Goal: Leave review/rating: Leave review/rating

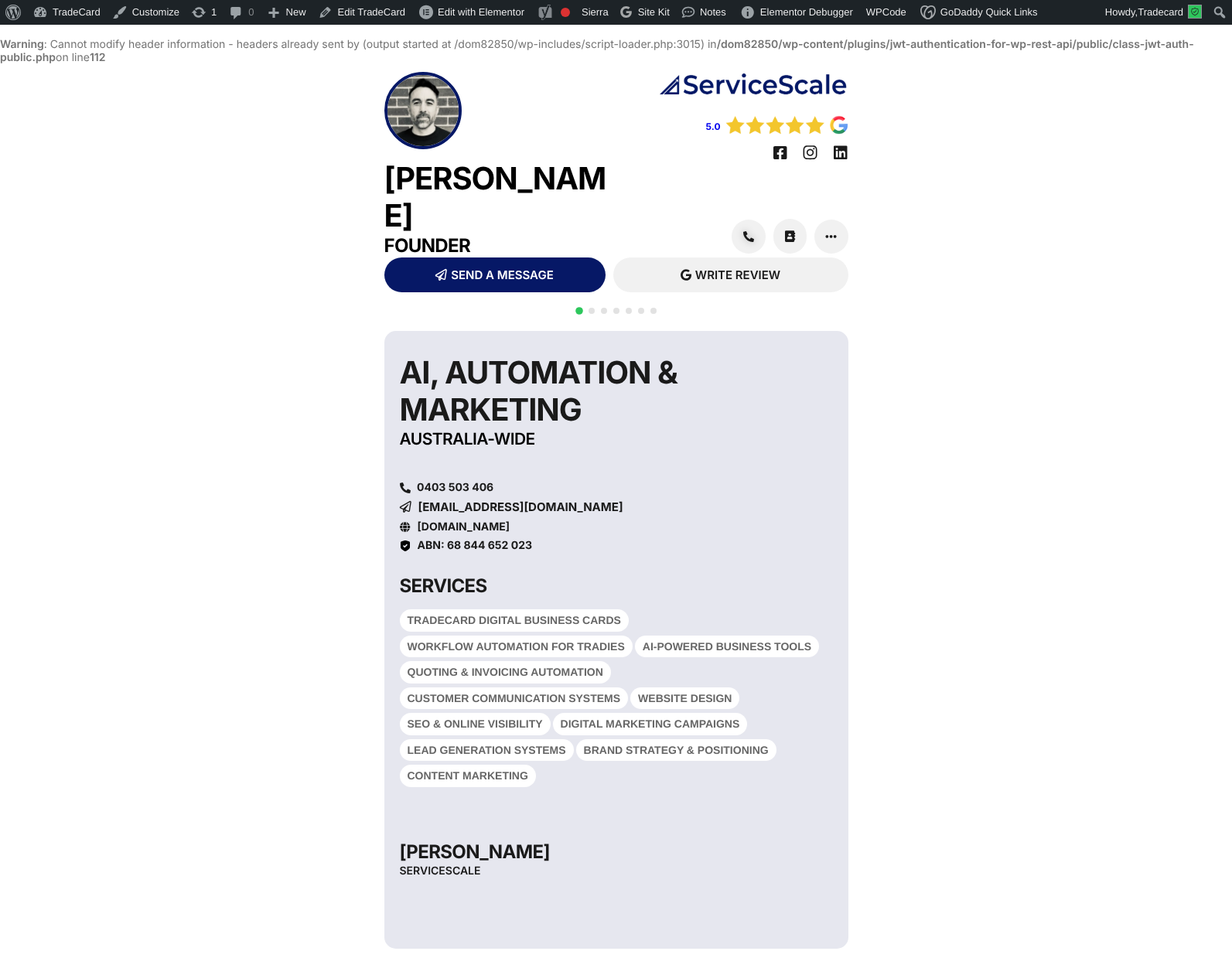
scroll to position [40, 0]
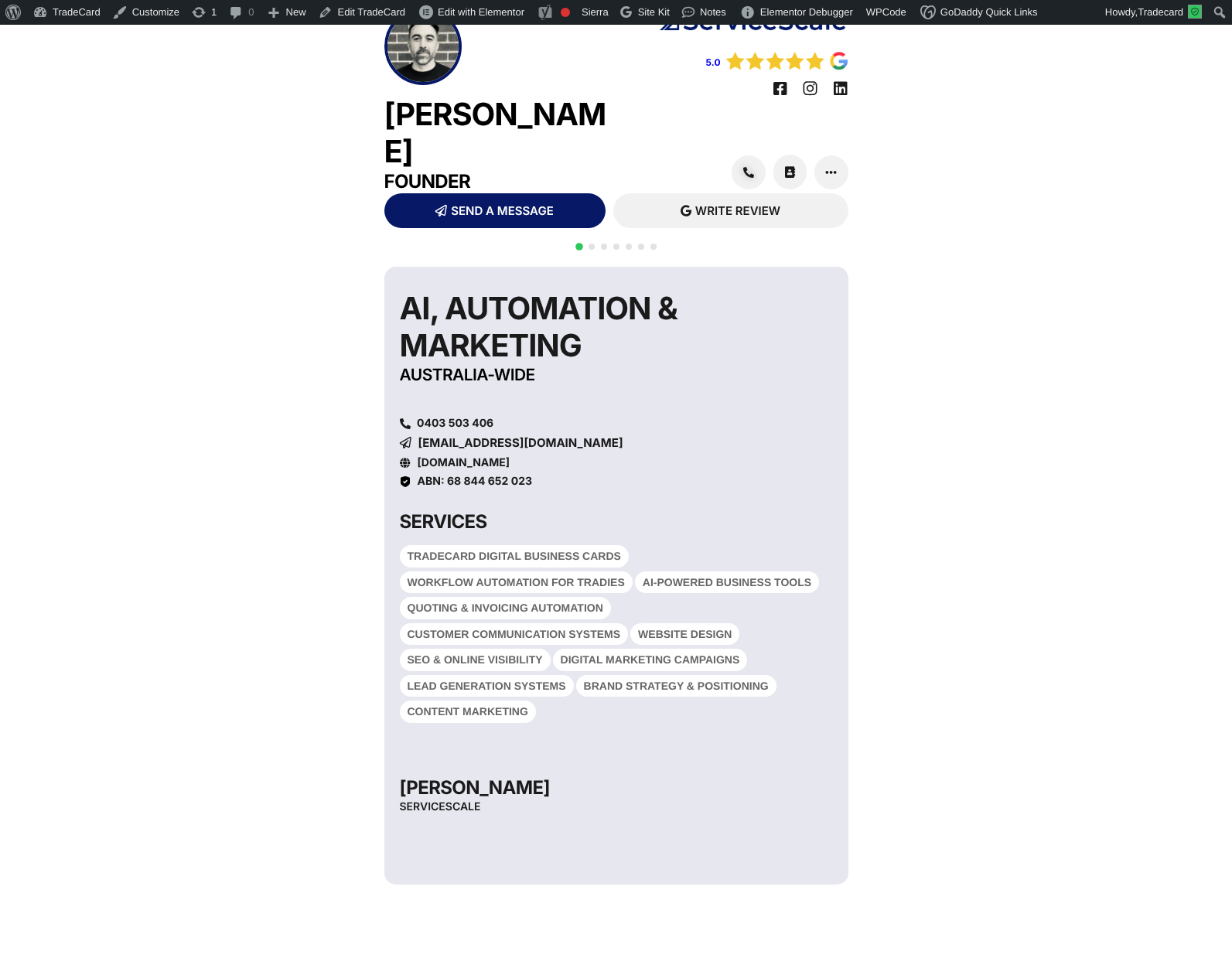
click at [596, 241] on div at bounding box center [616, 255] width 86 height 30
click at [592, 243] on span "Go to slide 2" at bounding box center [591, 246] width 6 height 6
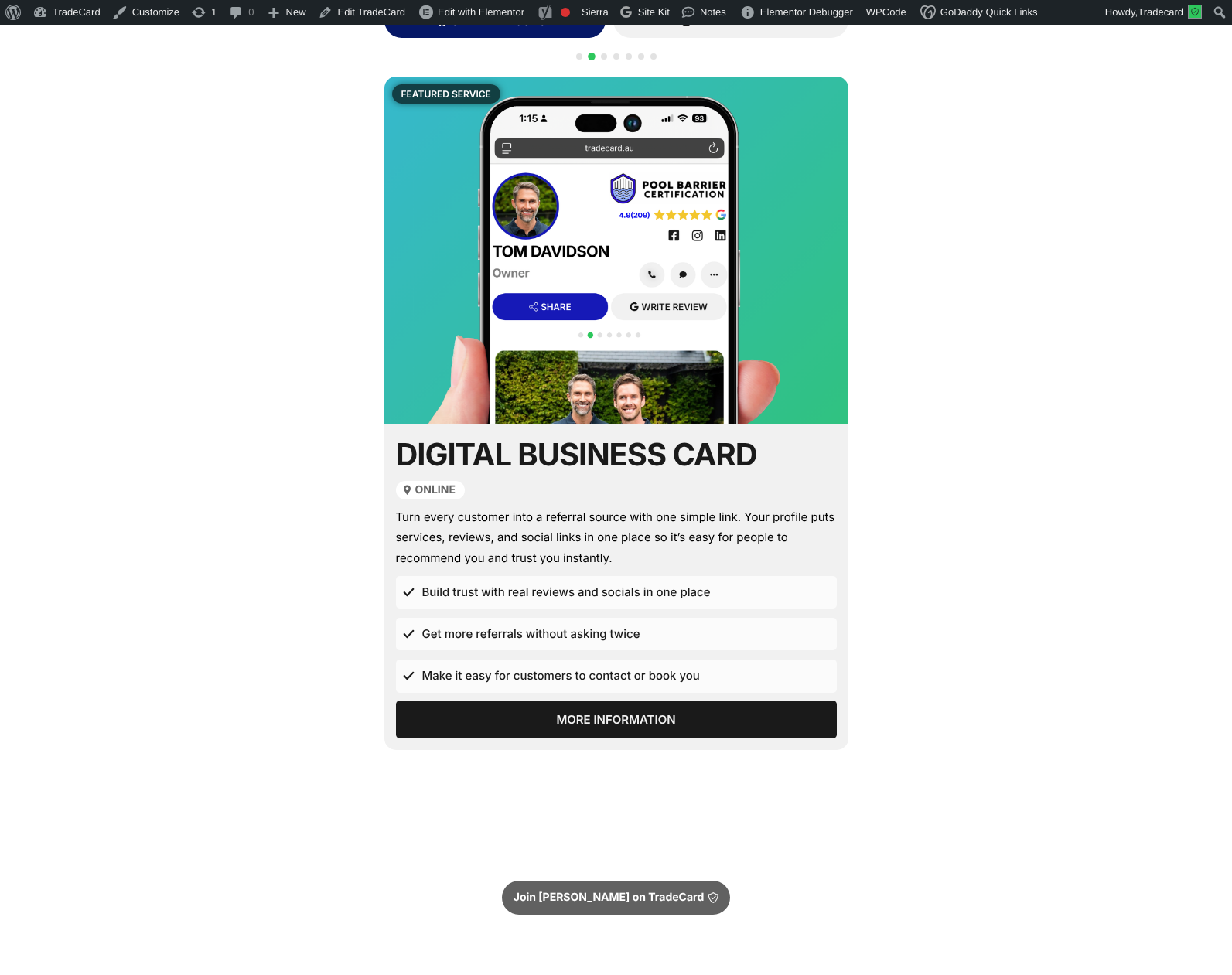
scroll to position [248, 0]
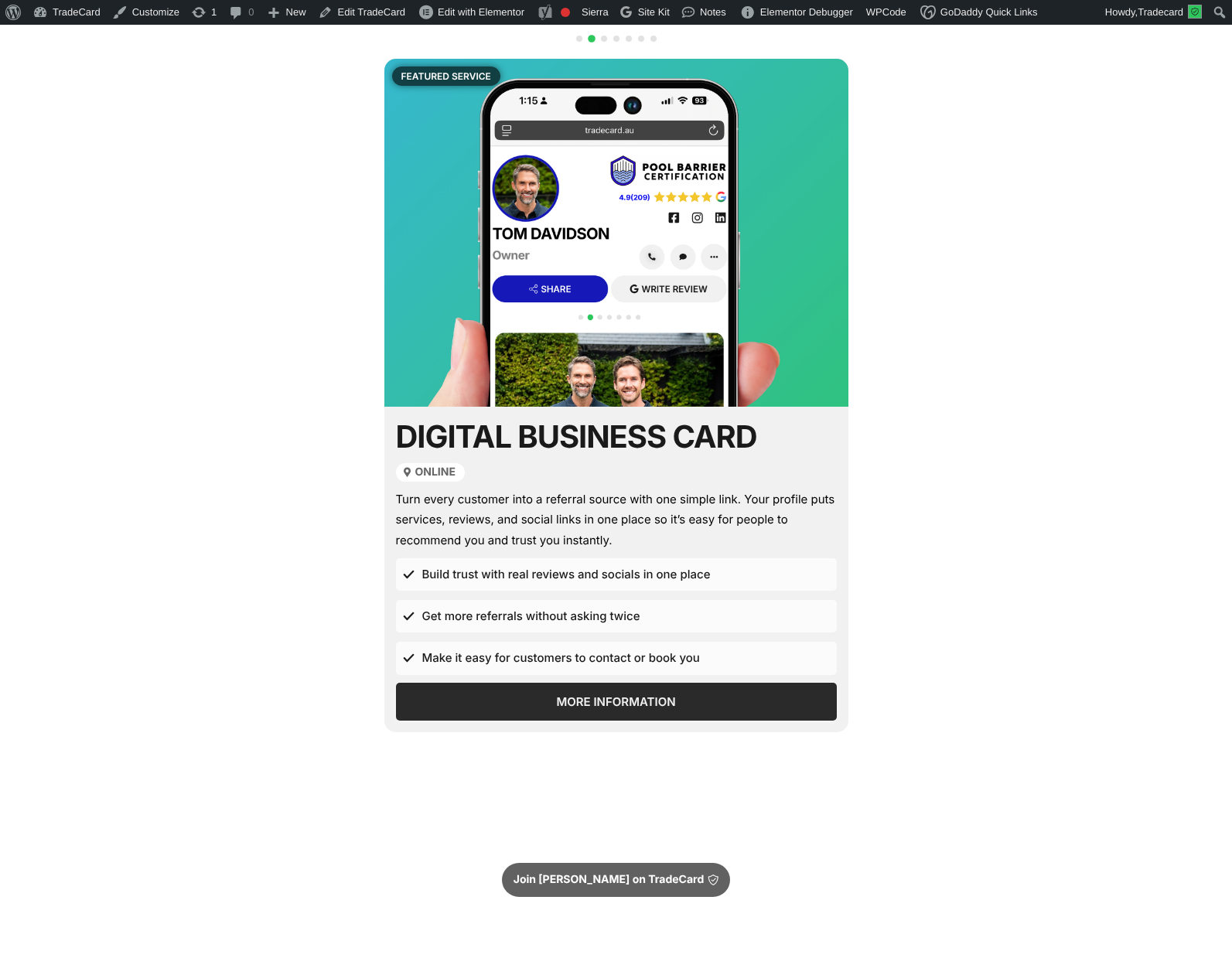
click at [613, 696] on span "More Information" at bounding box center [616, 701] width 119 height 11
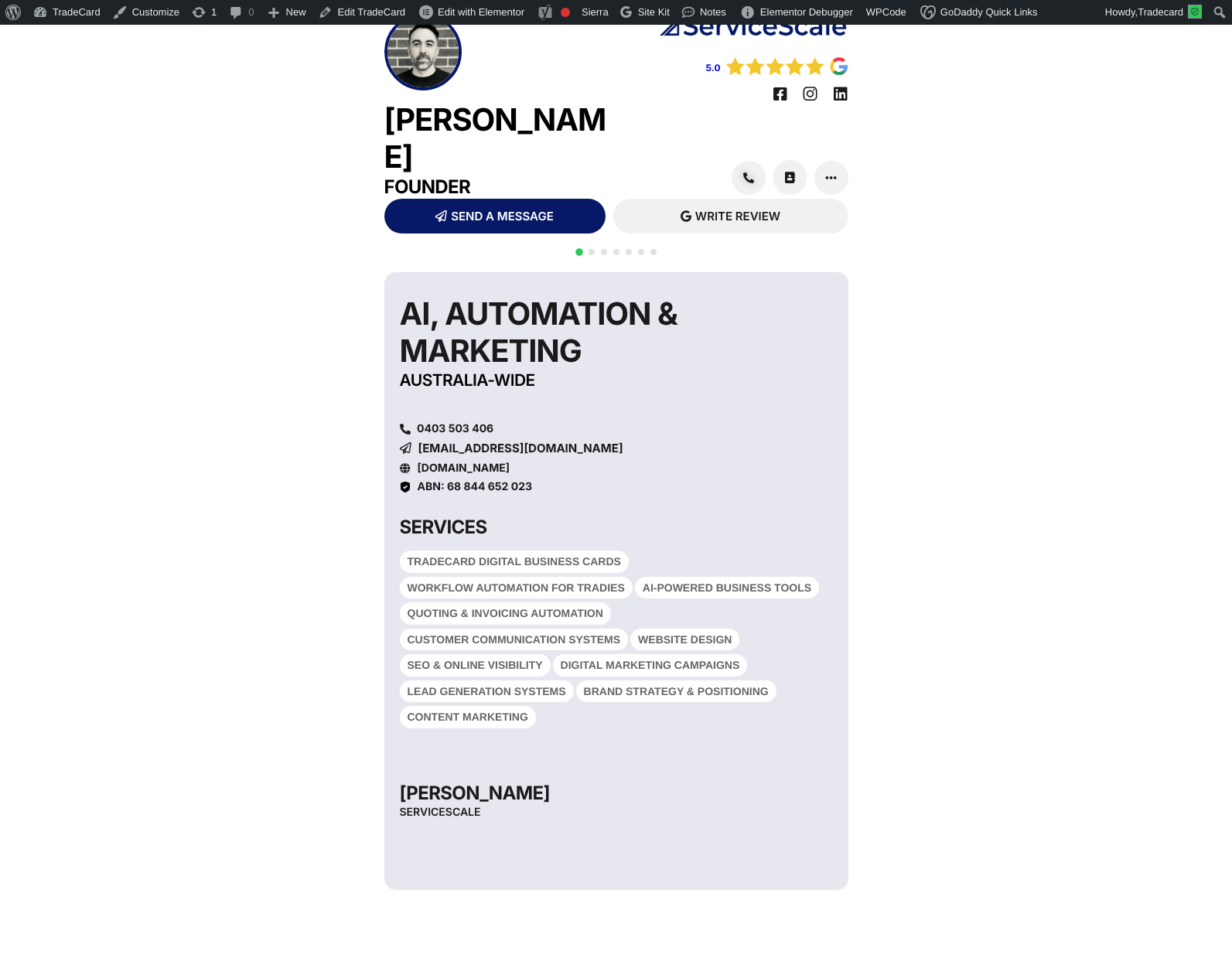
scroll to position [40, 0]
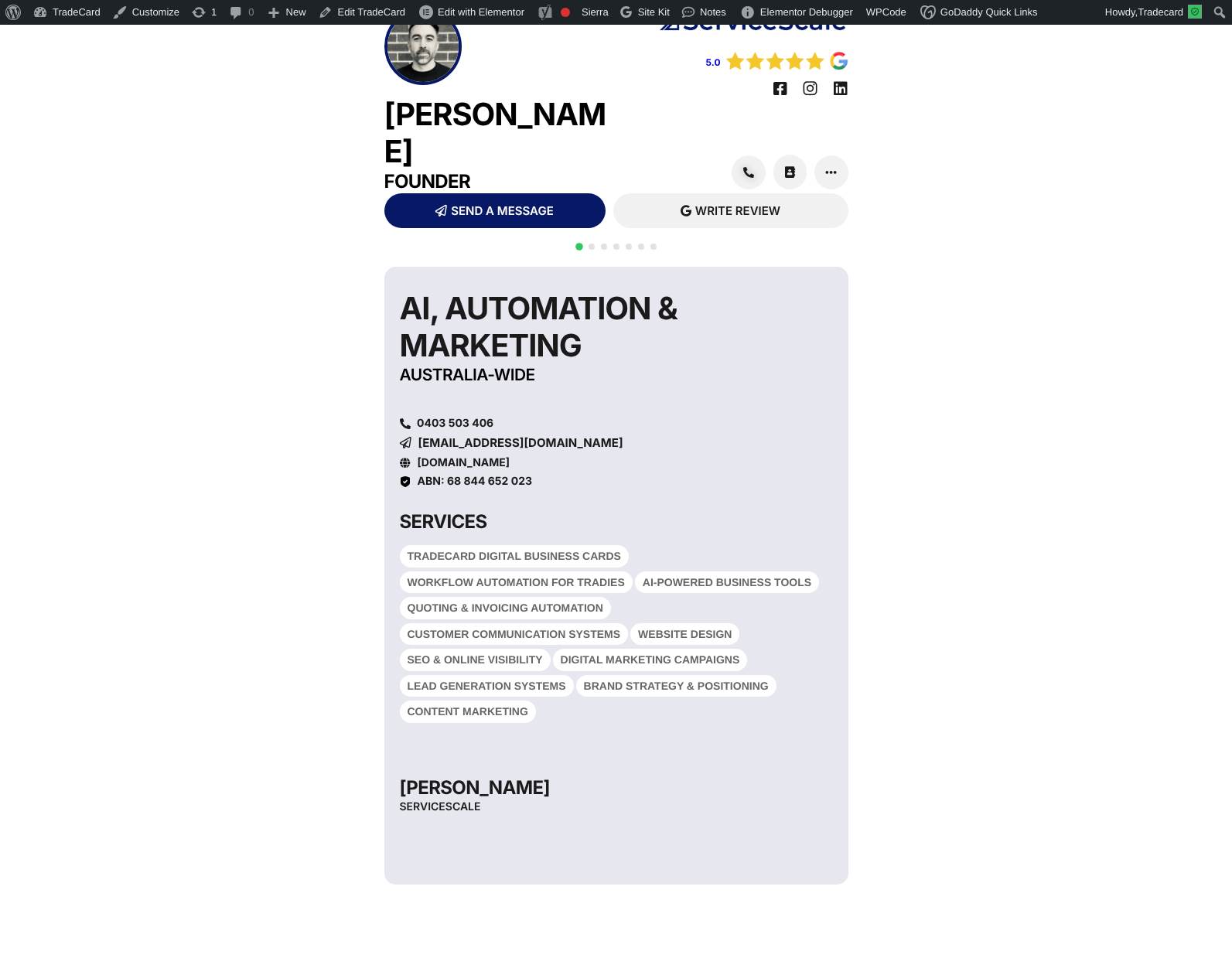
click at [605, 243] on span "Go to slide 3" at bounding box center [604, 246] width 6 height 6
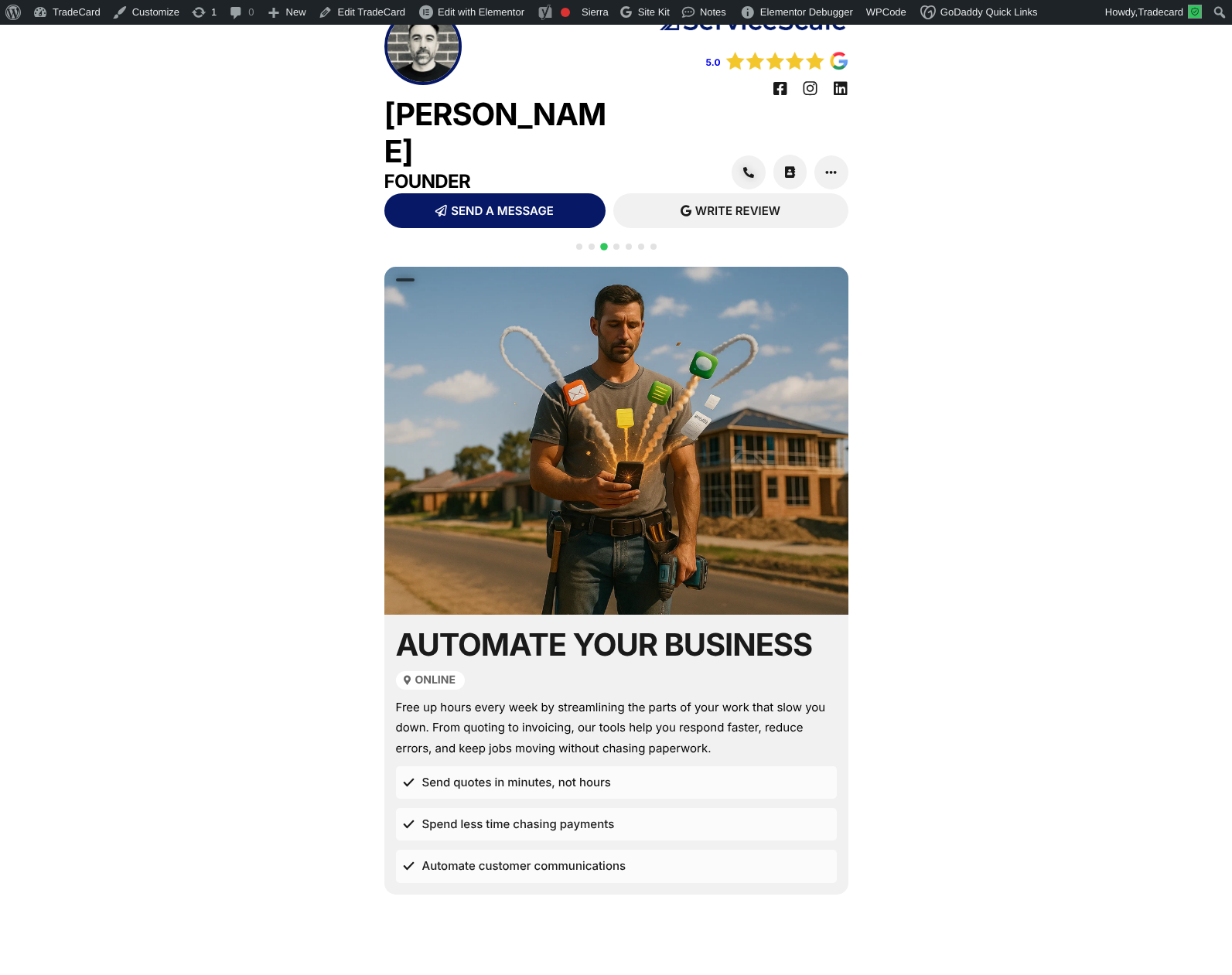
click at [594, 241] on div at bounding box center [616, 255] width 86 height 30
click at [592, 243] on span "Go to slide 2" at bounding box center [591, 246] width 6 height 6
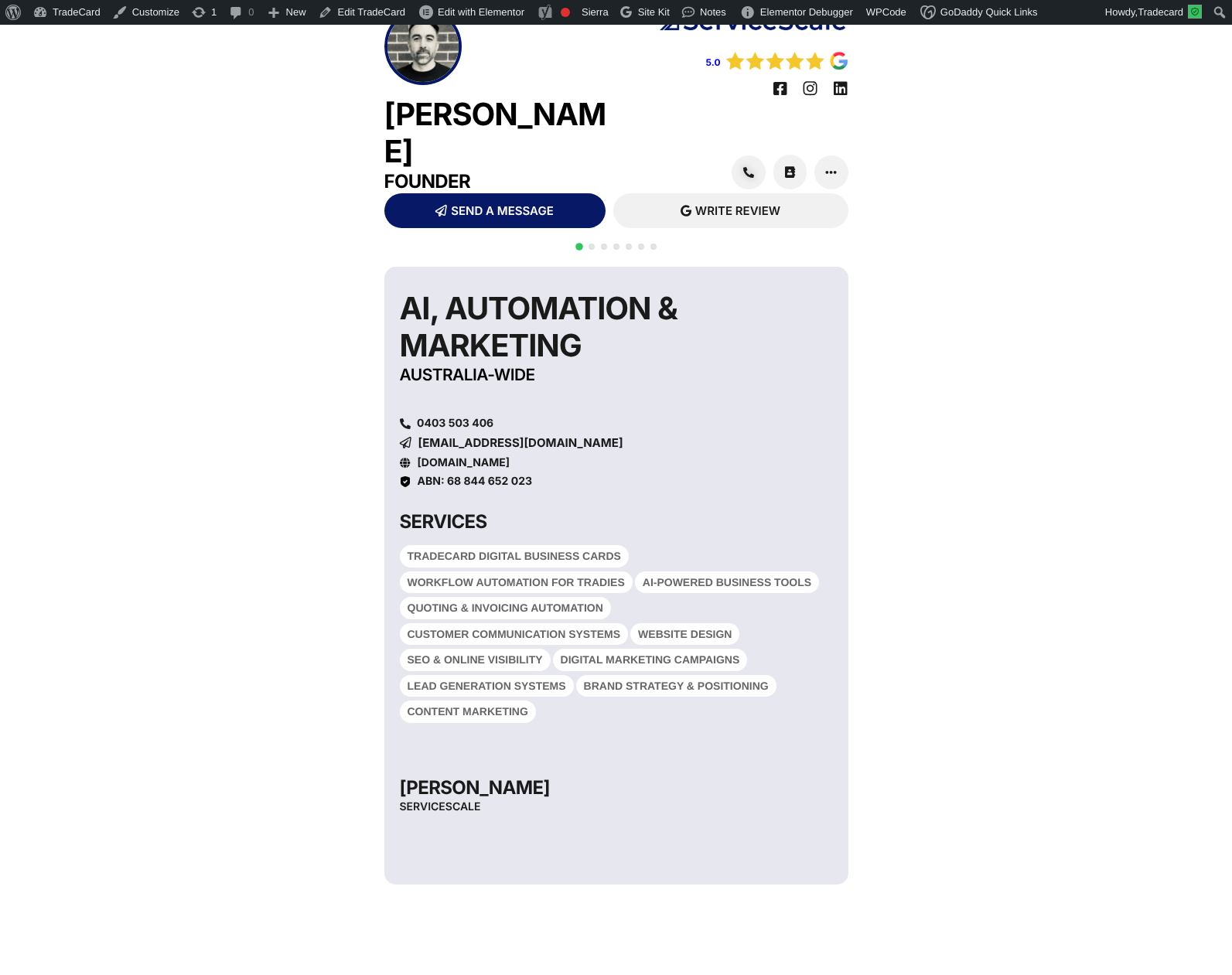
click at [593, 243] on span "Go to slide 2" at bounding box center [591, 246] width 6 height 6
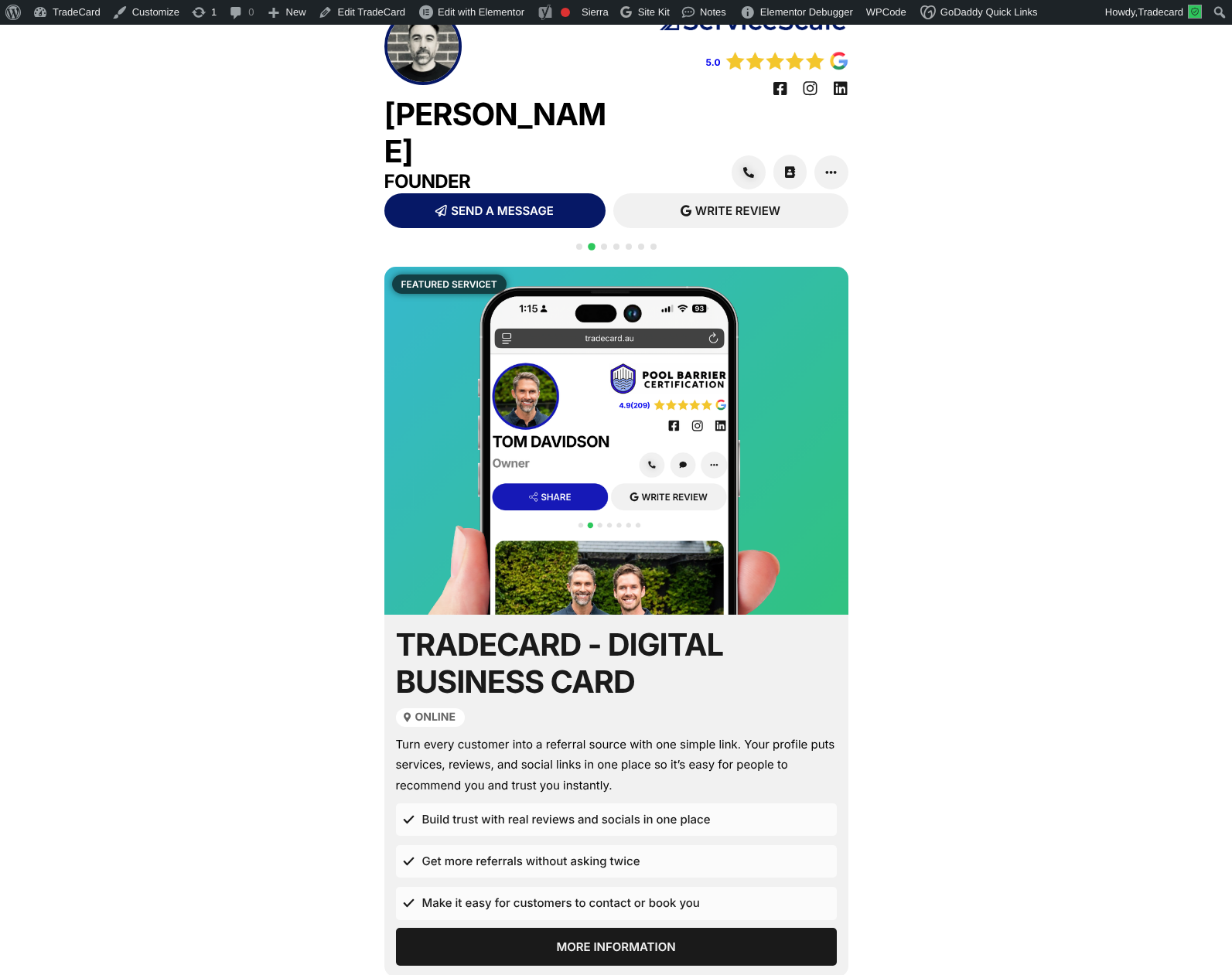
click at [605, 243] on span "Go to slide 3" at bounding box center [604, 246] width 6 height 6
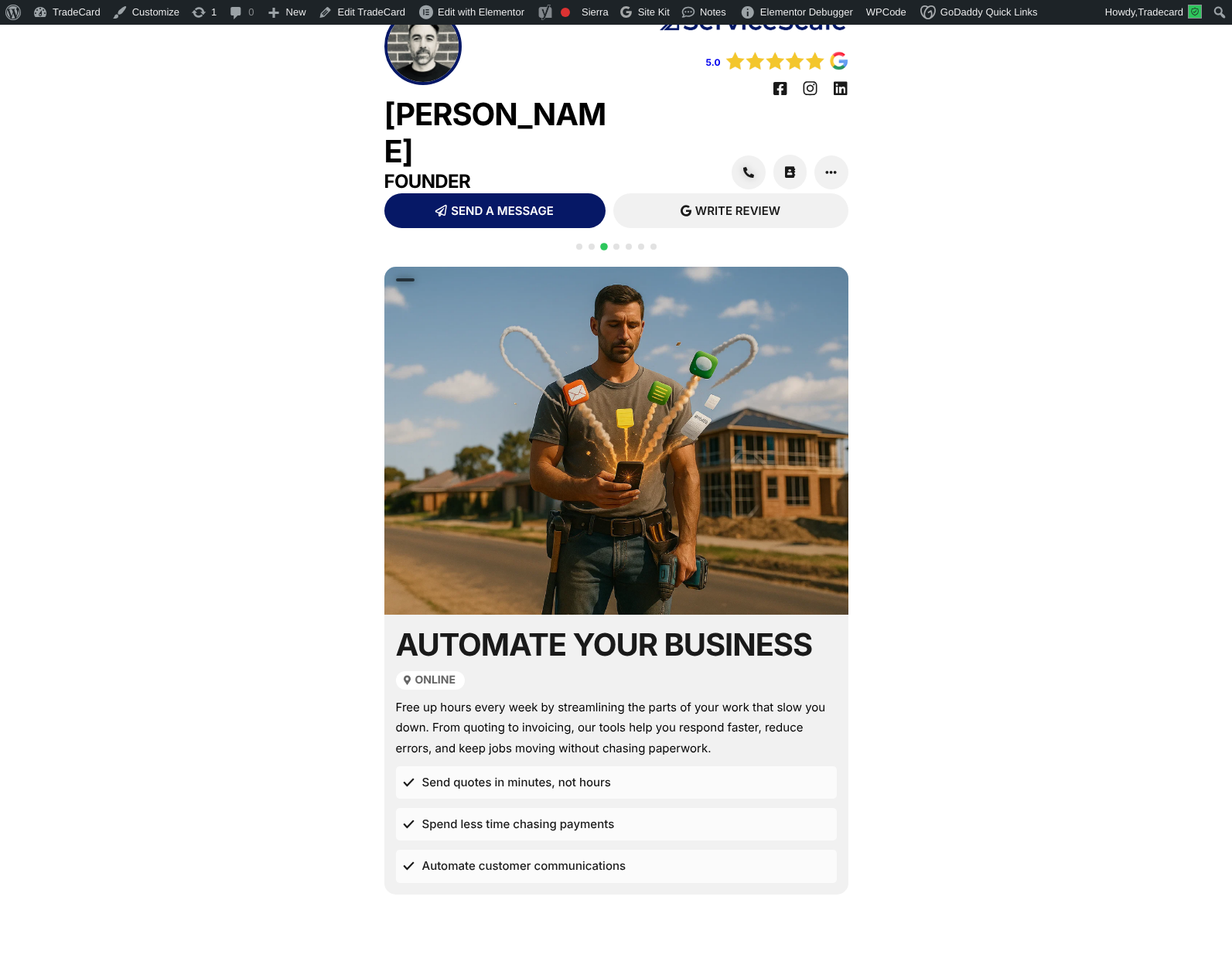
click at [591, 243] on span "Go to slide 2" at bounding box center [591, 246] width 6 height 6
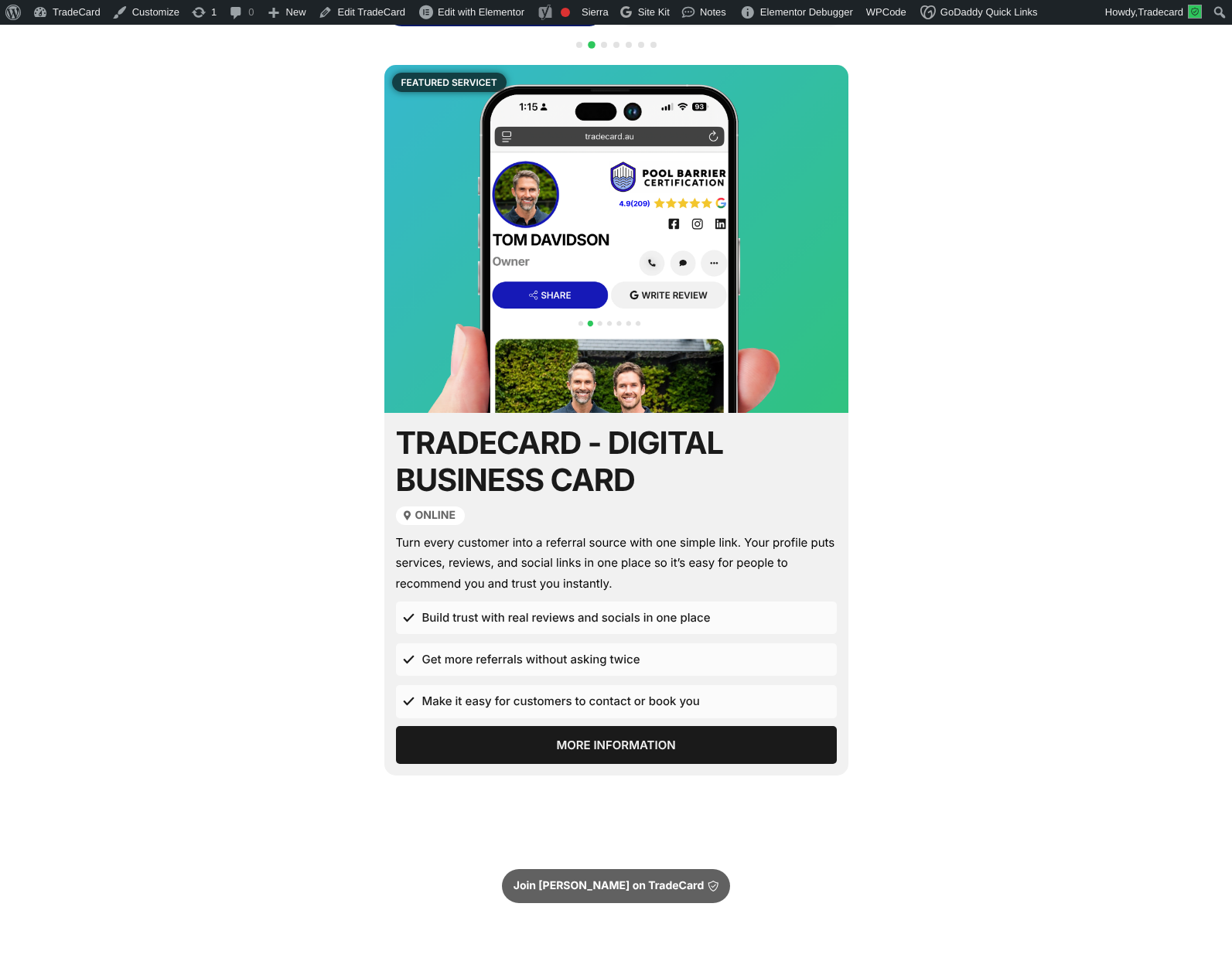
scroll to position [248, 0]
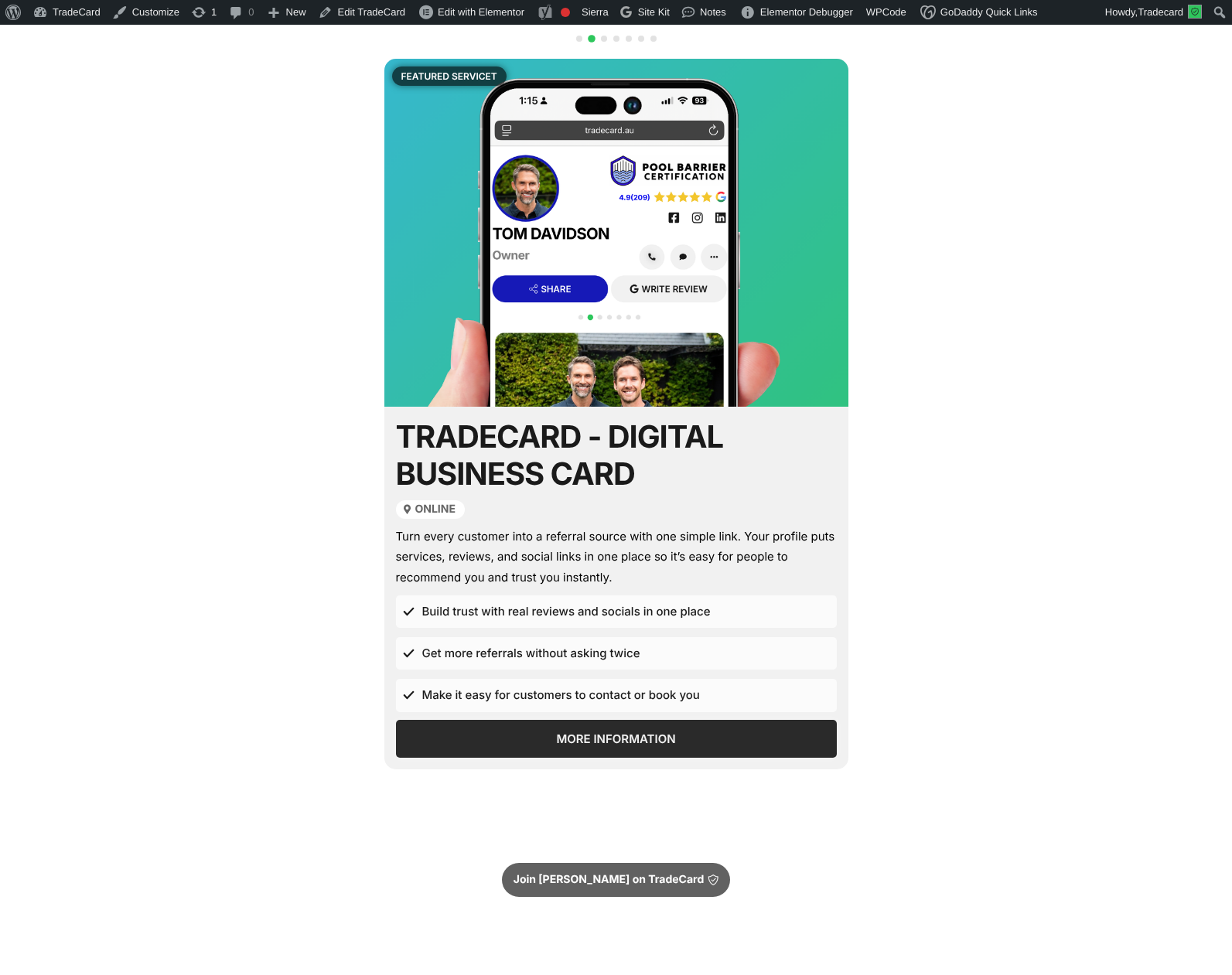
click at [609, 733] on span "More Information" at bounding box center [616, 739] width 119 height 11
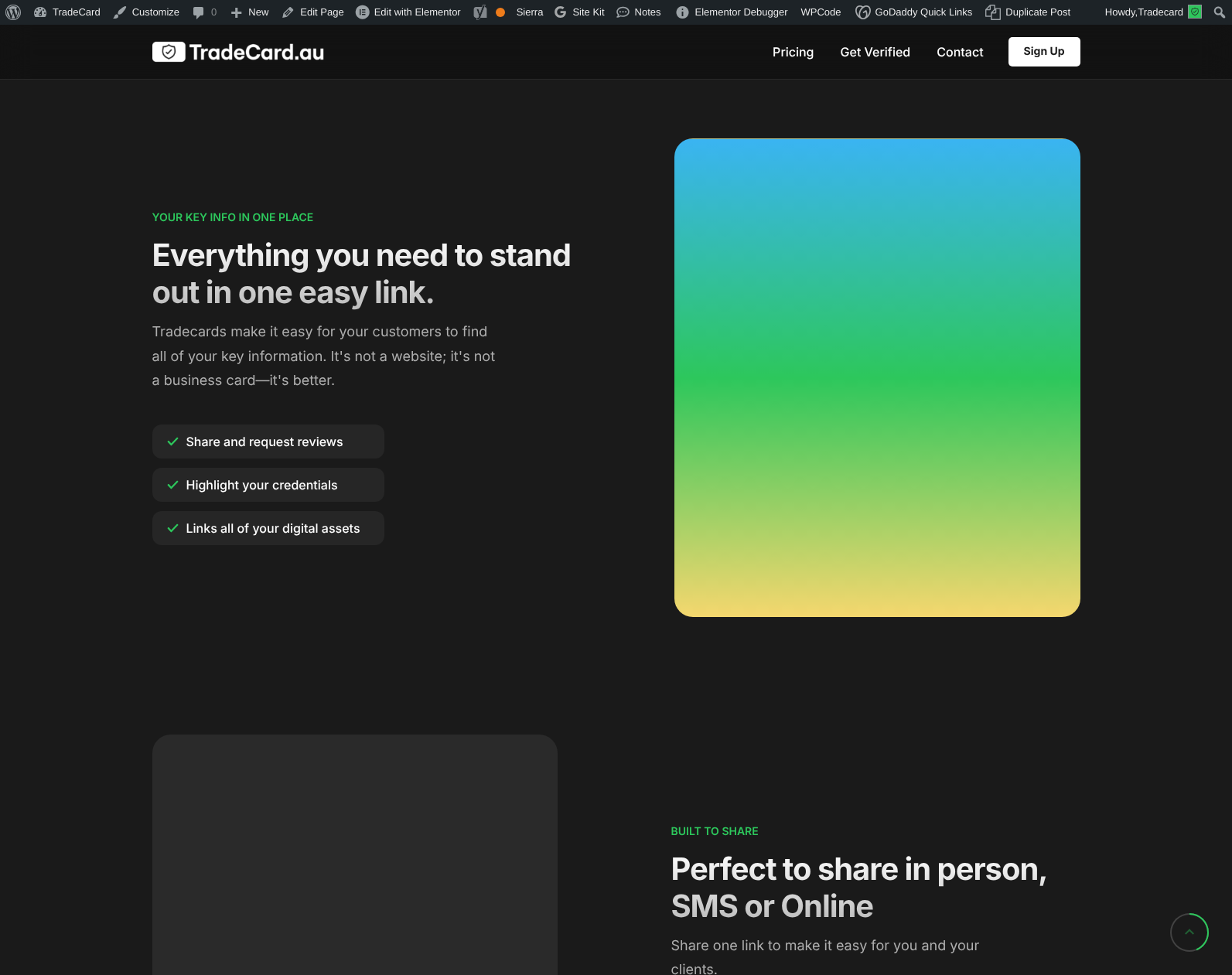
scroll to position [1285, 0]
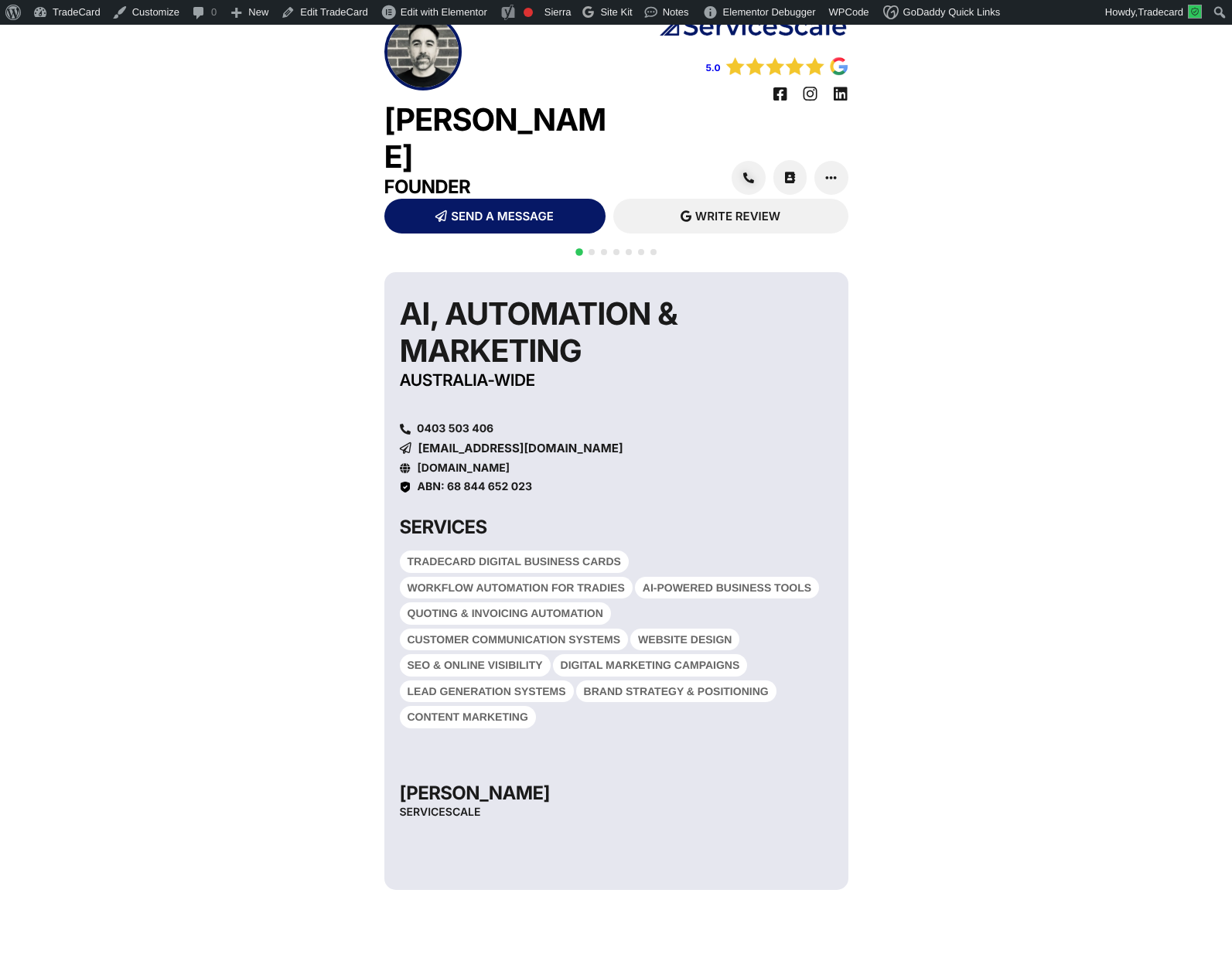
scroll to position [40, 0]
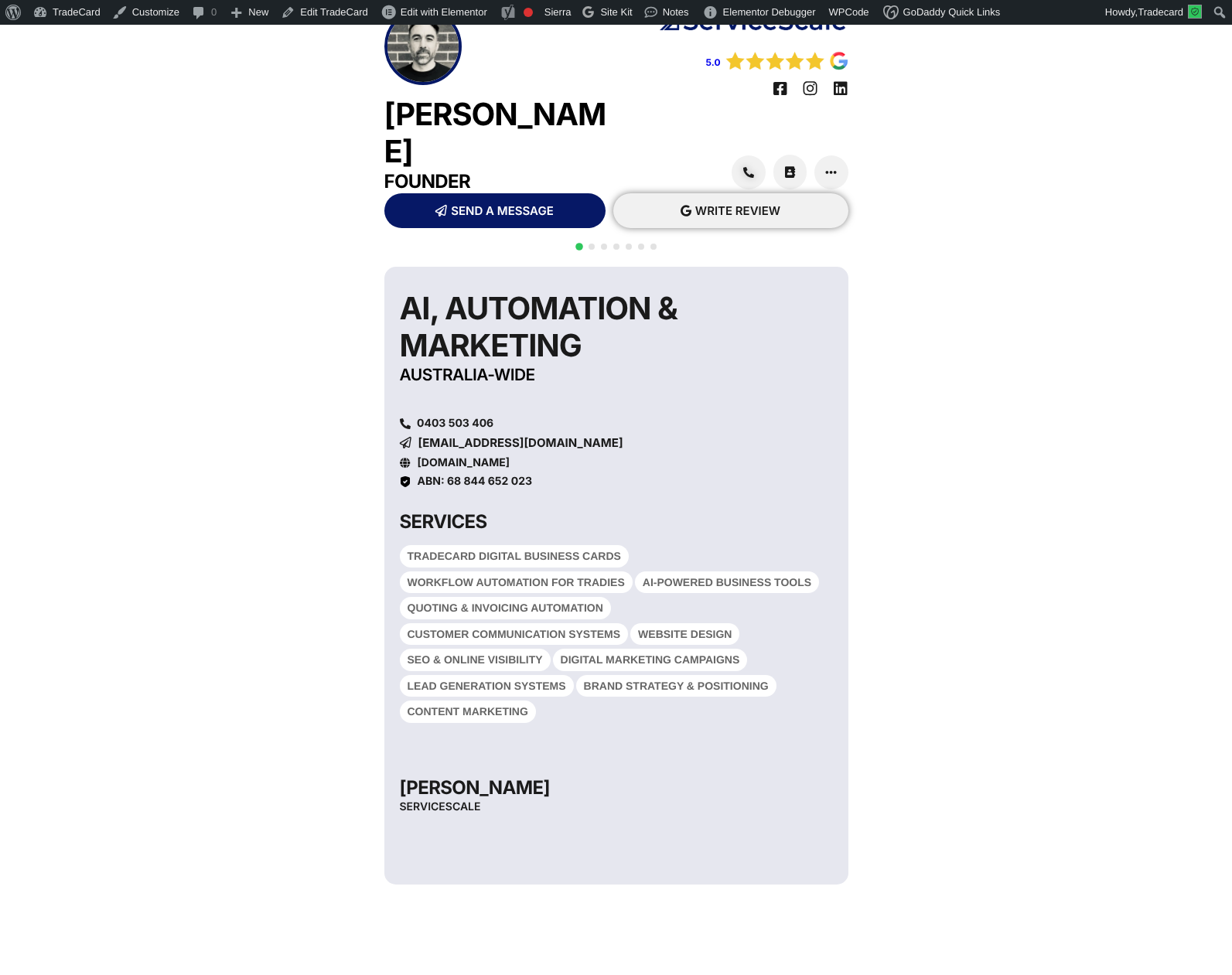
click at [701, 205] on span "WRITE REVIEW" at bounding box center [738, 211] width 85 height 11
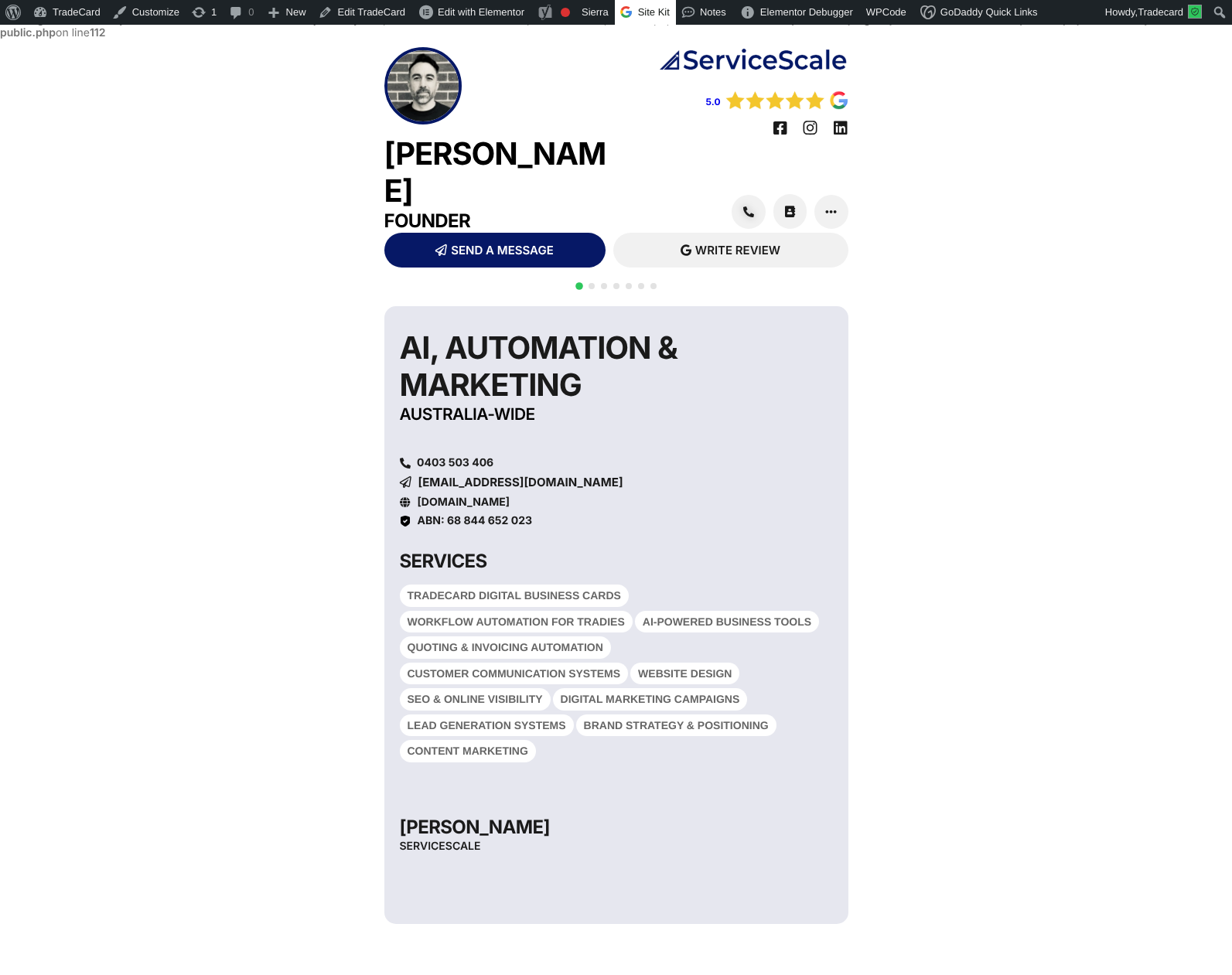
scroll to position [40, 0]
